Goal: Transaction & Acquisition: Purchase product/service

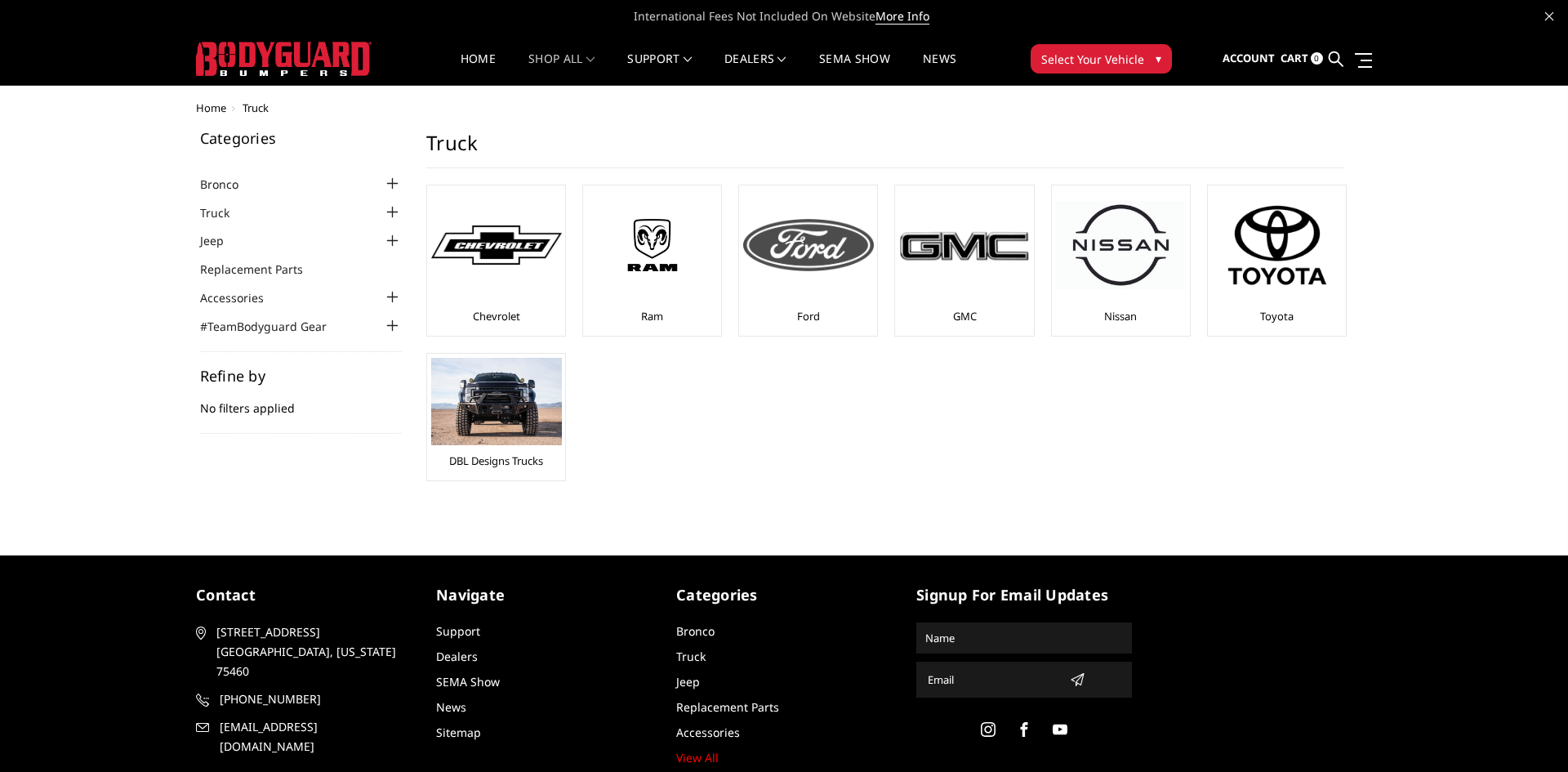
click at [809, 241] on img at bounding box center [809, 245] width 131 height 52
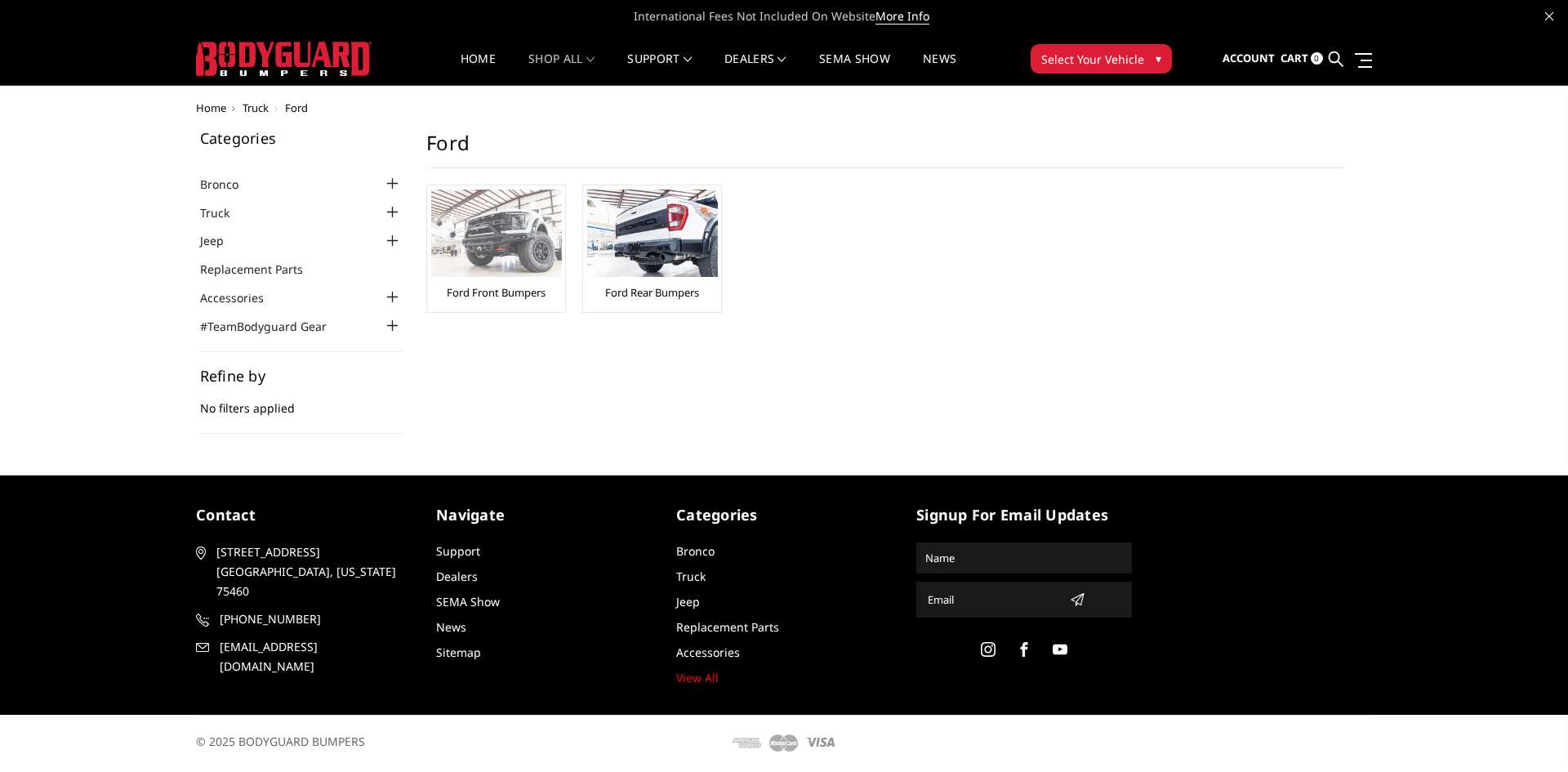
click at [487, 251] on img at bounding box center [497, 233] width 131 height 87
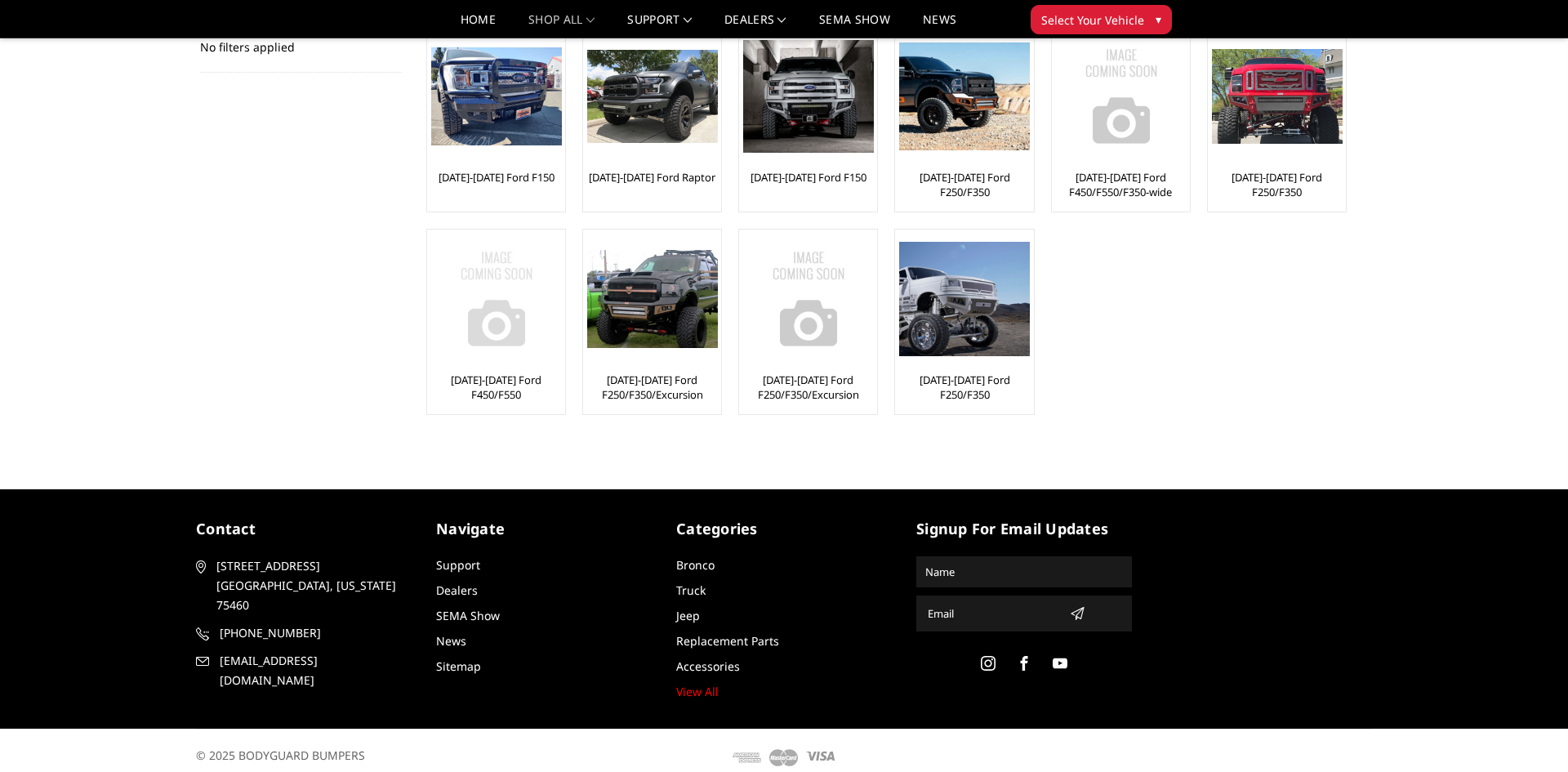
scroll to position [326, 0]
